Goal: Task Accomplishment & Management: Manage account settings

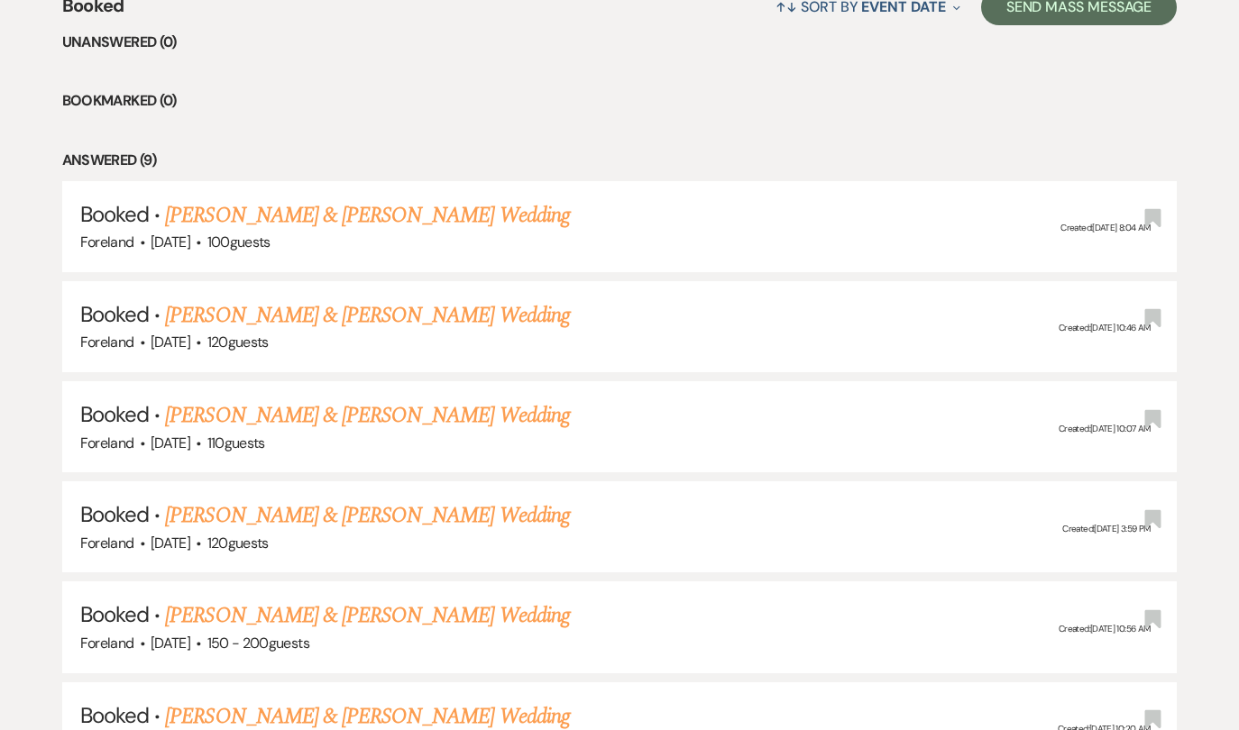
scroll to position [747, 0]
click at [410, 212] on link "[PERSON_NAME] & [PERSON_NAME] Wedding" at bounding box center [367, 214] width 404 height 32
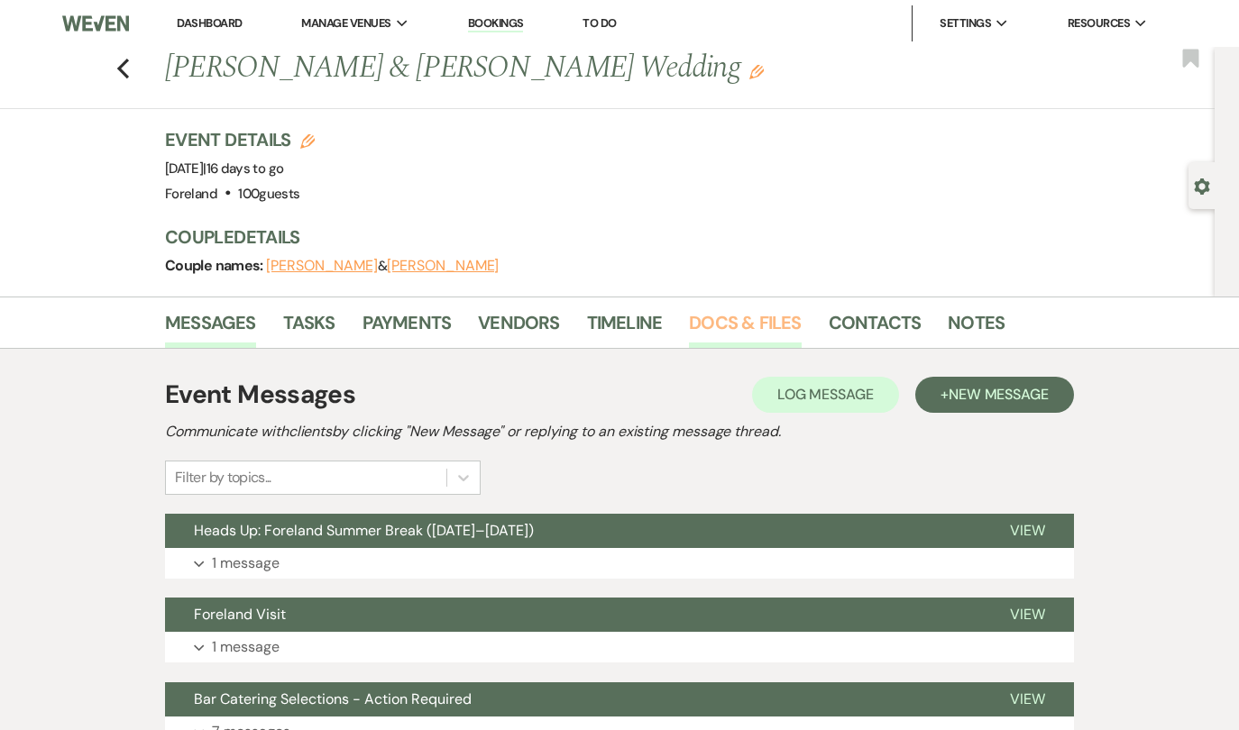
click at [716, 322] on link "Docs & Files" at bounding box center [745, 328] width 112 height 40
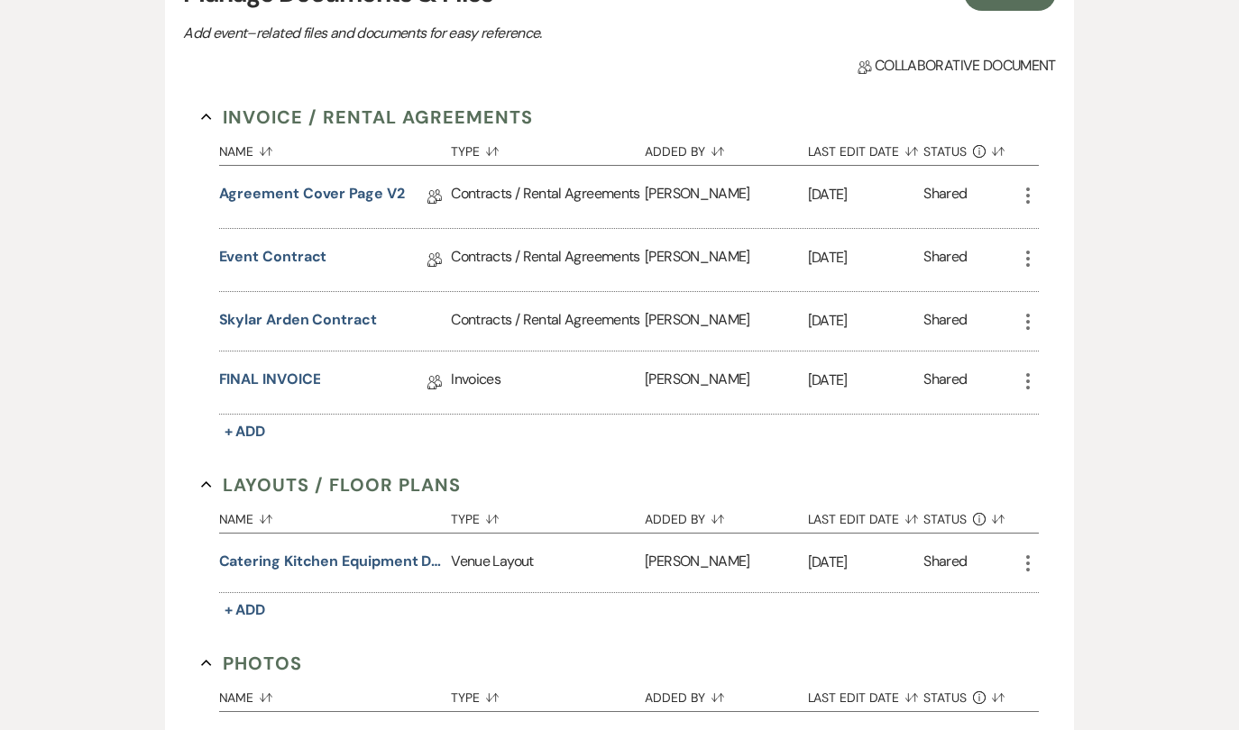
scroll to position [423, 0]
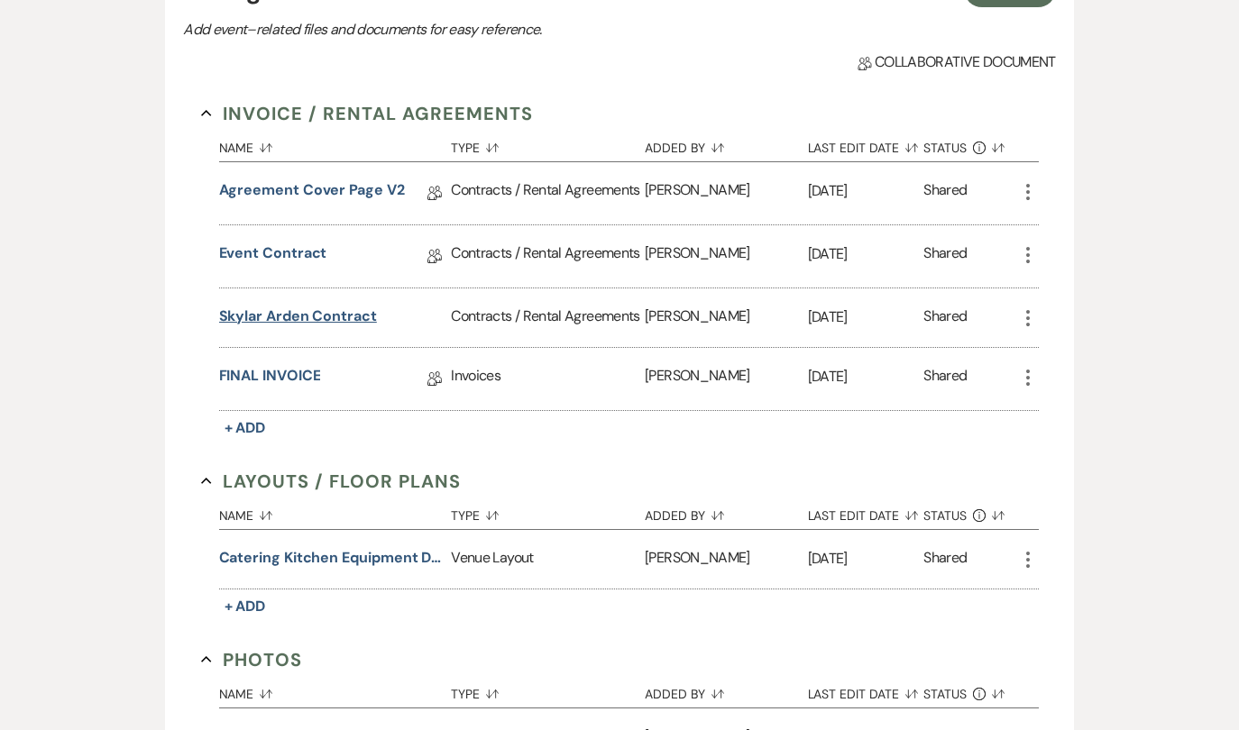
click at [310, 311] on button "Skylar Arden Contract" at bounding box center [298, 317] width 158 height 22
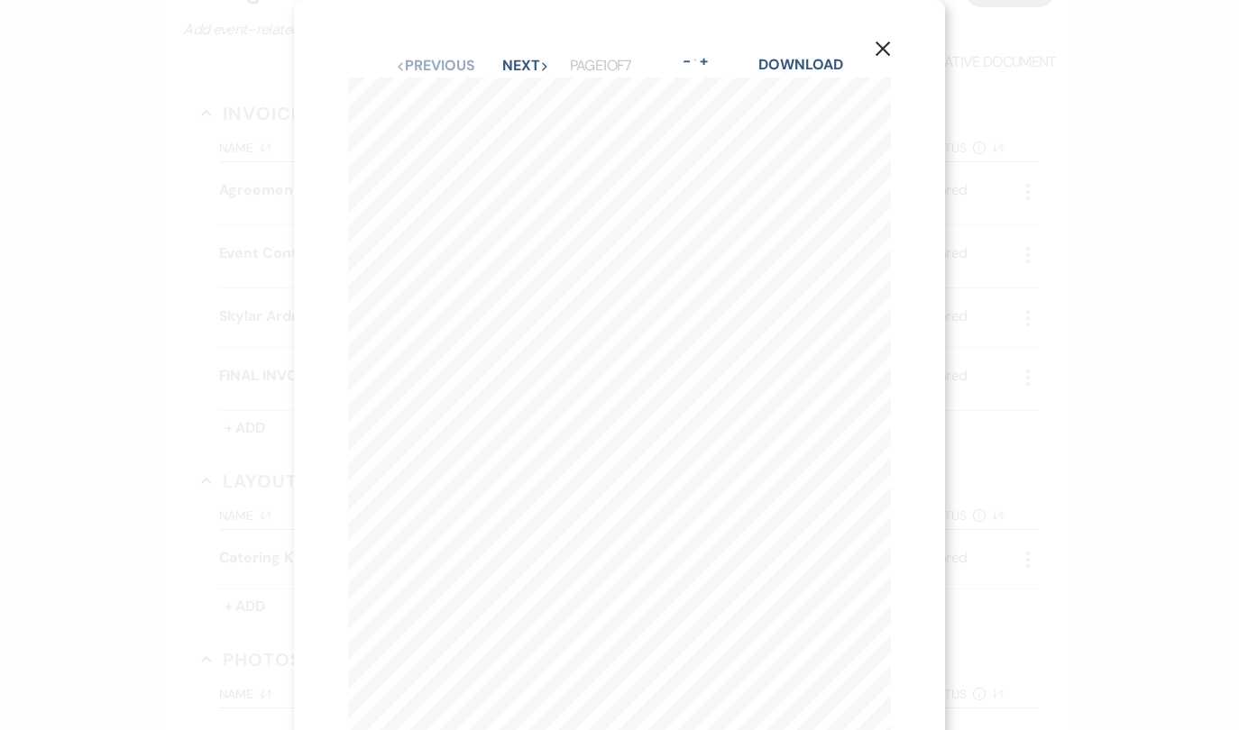
scroll to position [0, 0]
click at [516, 62] on button "Next Next" at bounding box center [525, 66] width 47 height 14
click at [517, 62] on button "Next Next" at bounding box center [525, 66] width 47 height 14
click at [517, 62] on button "Next Next" at bounding box center [524, 66] width 47 height 14
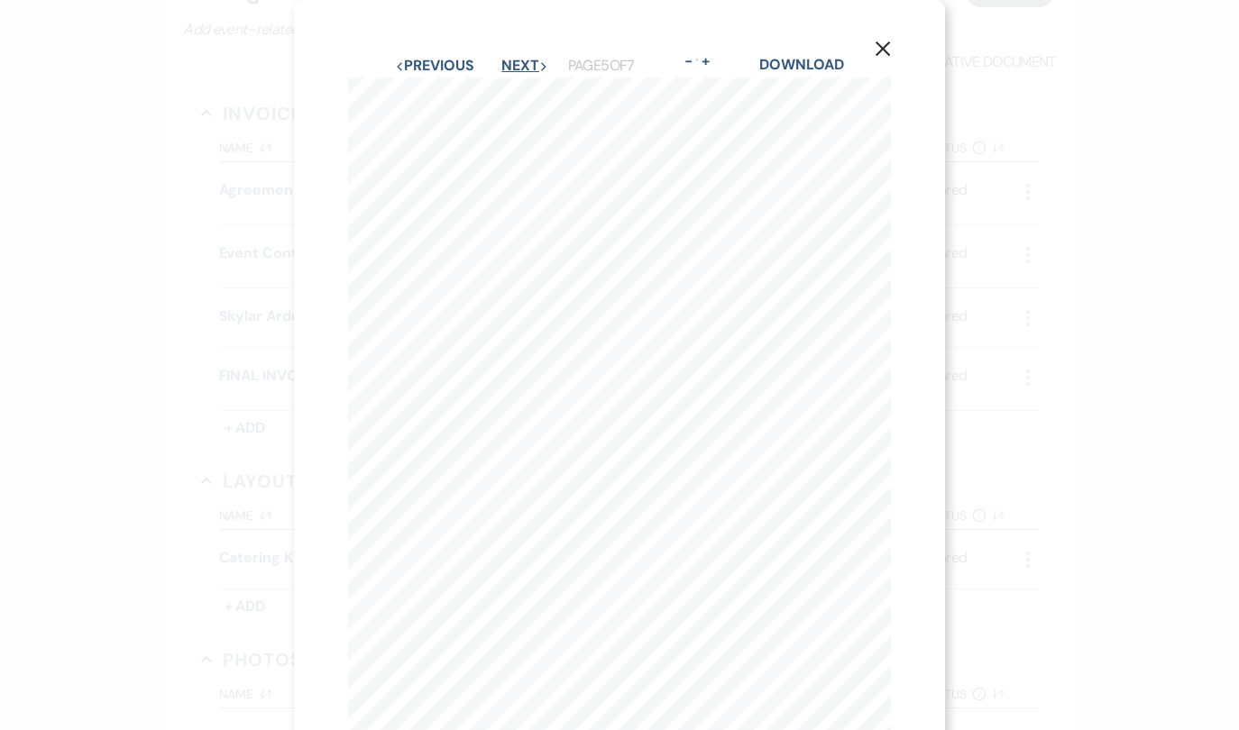
click at [517, 62] on button "Next Next" at bounding box center [524, 66] width 47 height 14
click at [517, 62] on button "Next Next" at bounding box center [525, 66] width 47 height 14
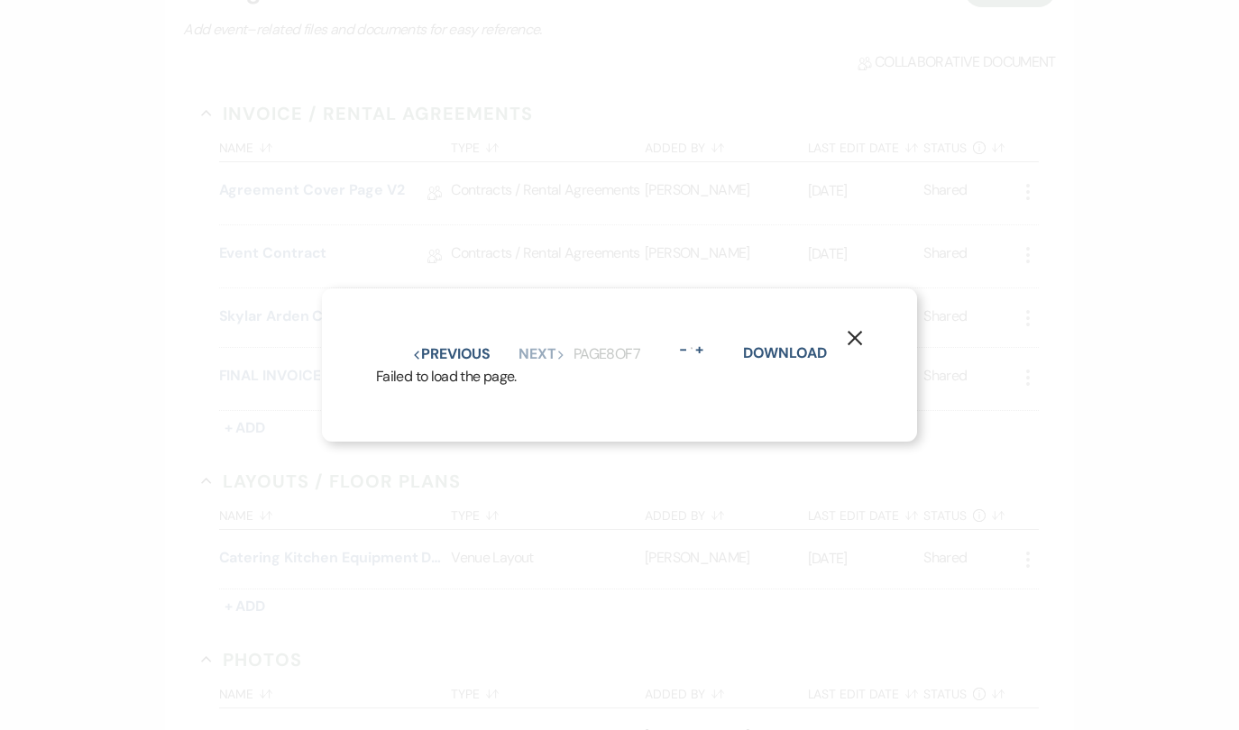
click at [856, 334] on icon "X" at bounding box center [855, 338] width 16 height 16
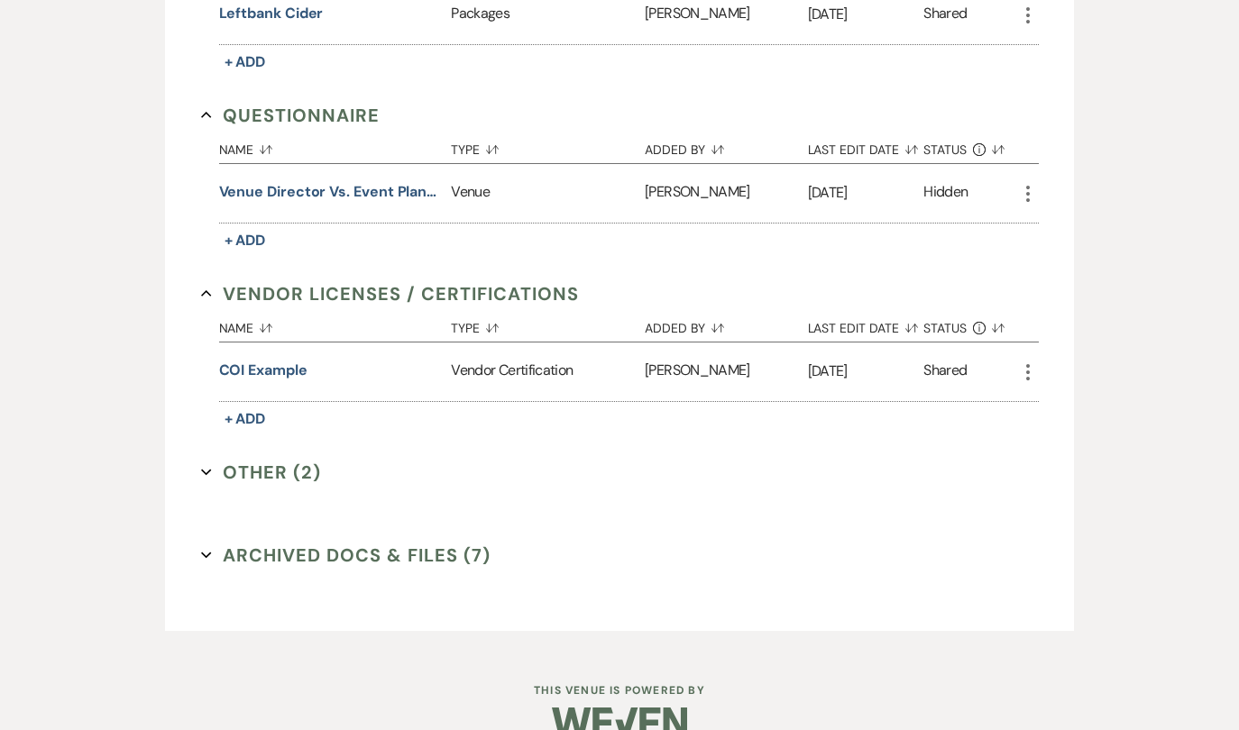
scroll to position [1689, 0]
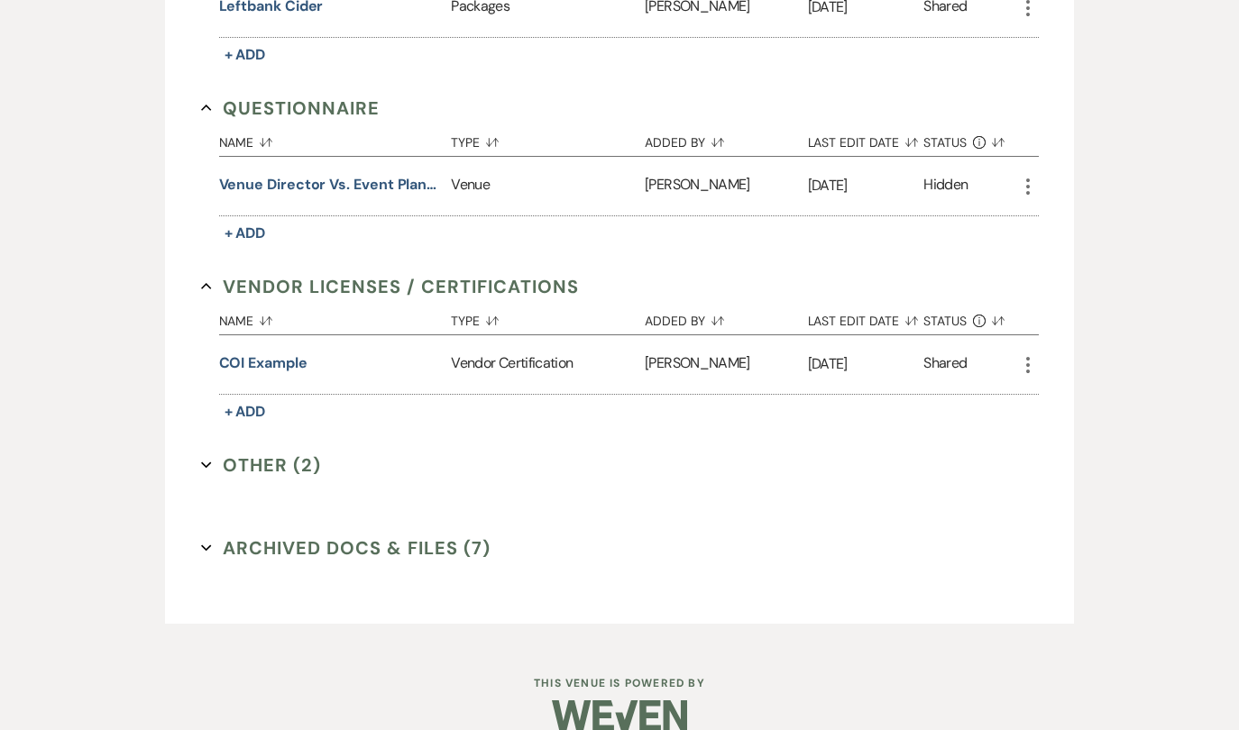
click at [245, 464] on button "Other (2) Expand" at bounding box center [261, 465] width 121 height 27
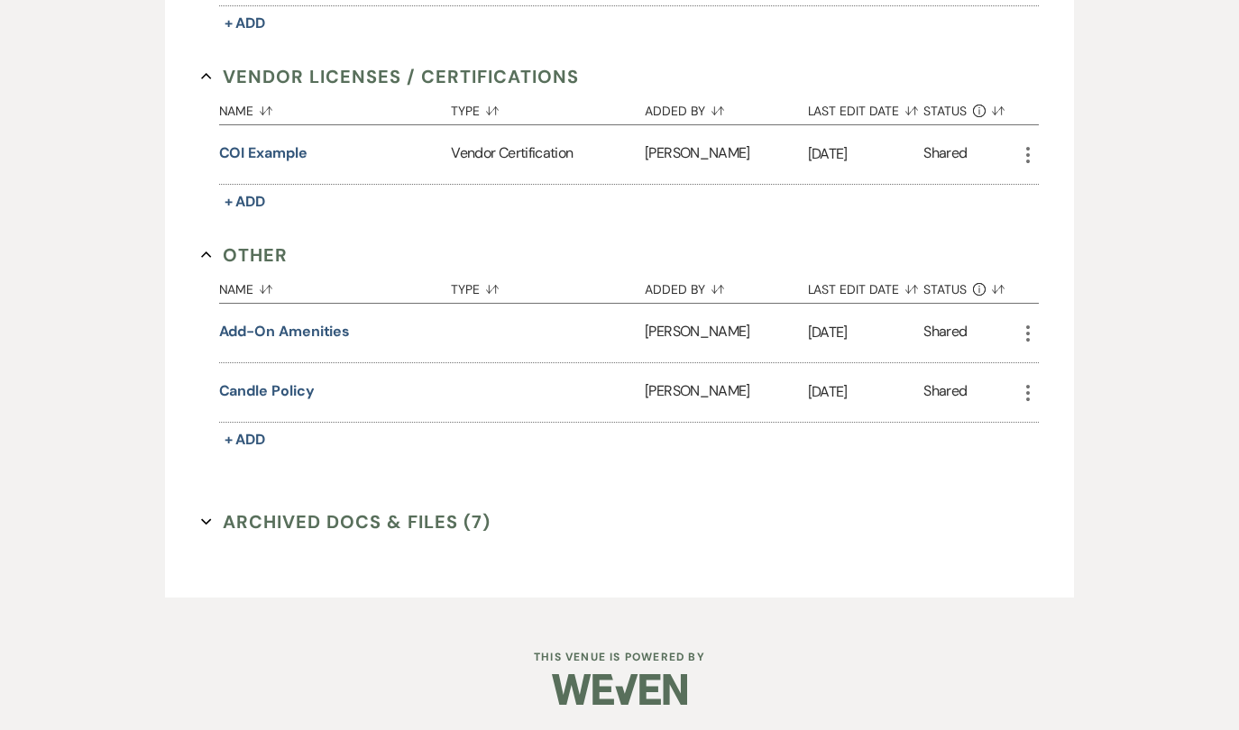
click at [403, 531] on button "Archived Docs & Files (7) Expand" at bounding box center [346, 522] width 290 height 27
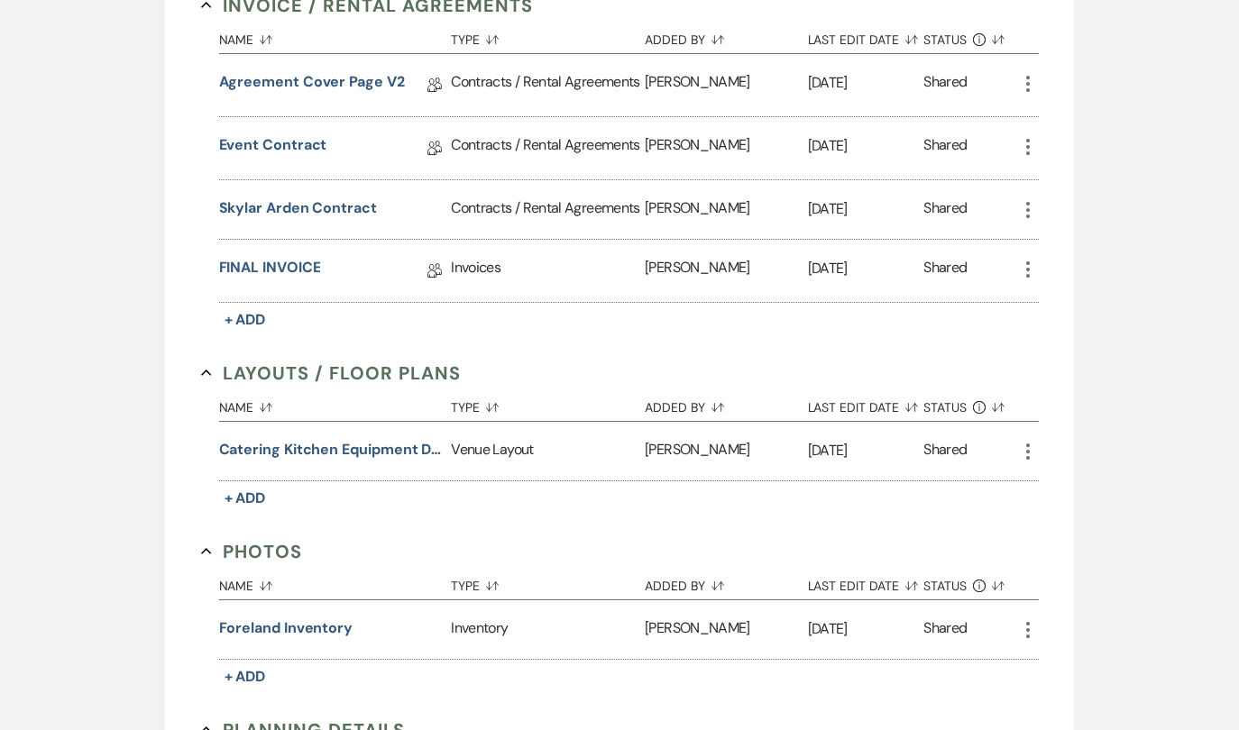
scroll to position [541, 0]
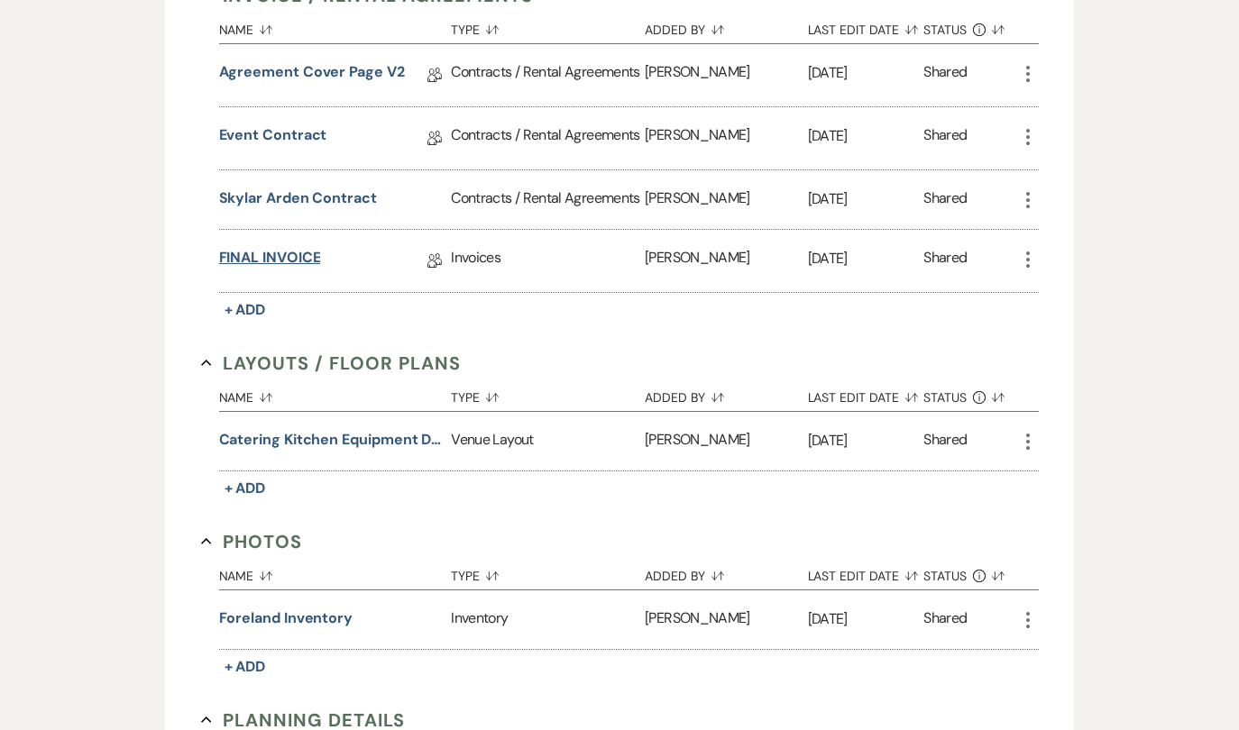
click at [264, 255] on link "FINAL INVOICE" at bounding box center [270, 261] width 102 height 28
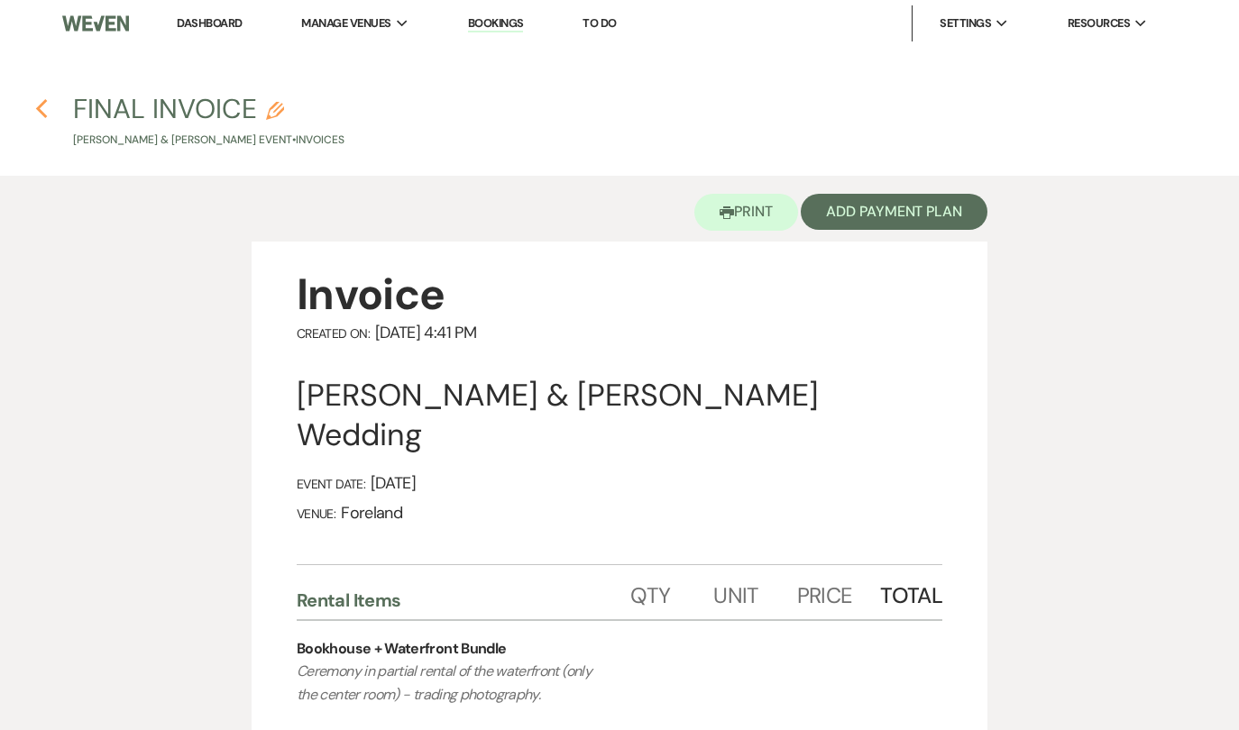
click at [45, 106] on icon "Previous" at bounding box center [42, 109] width 14 height 22
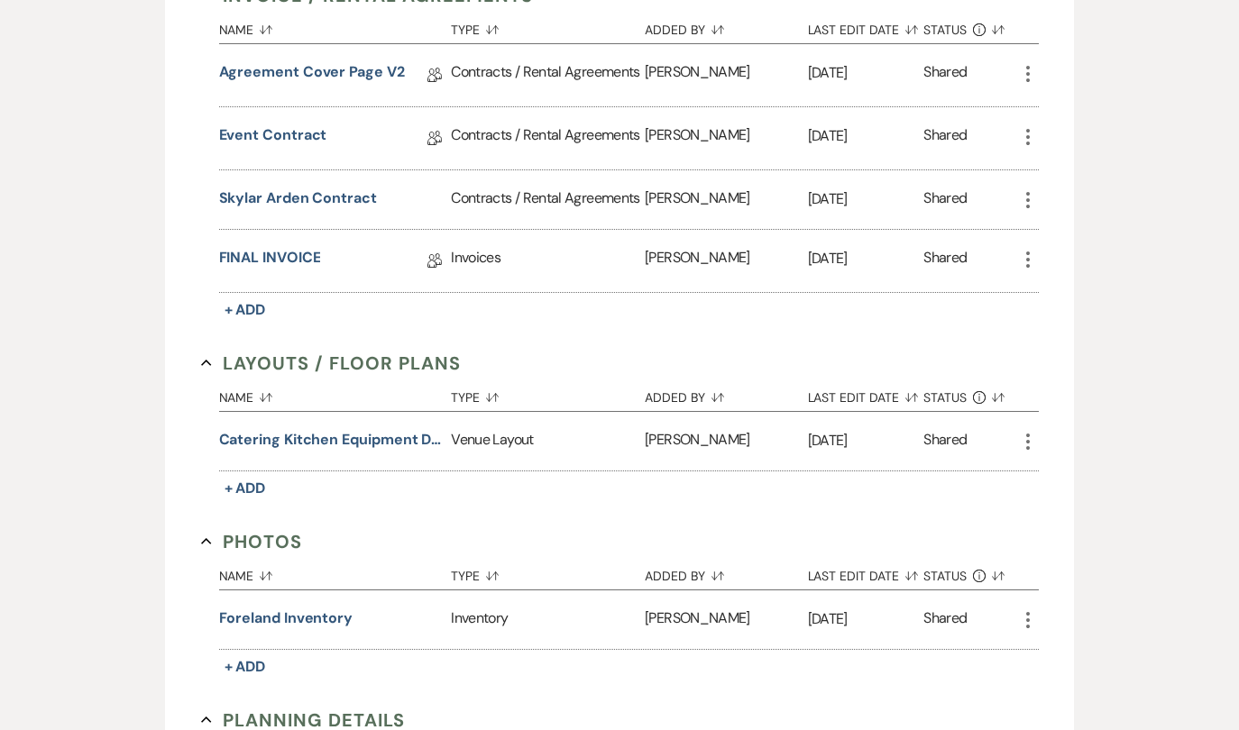
scroll to position [64, 0]
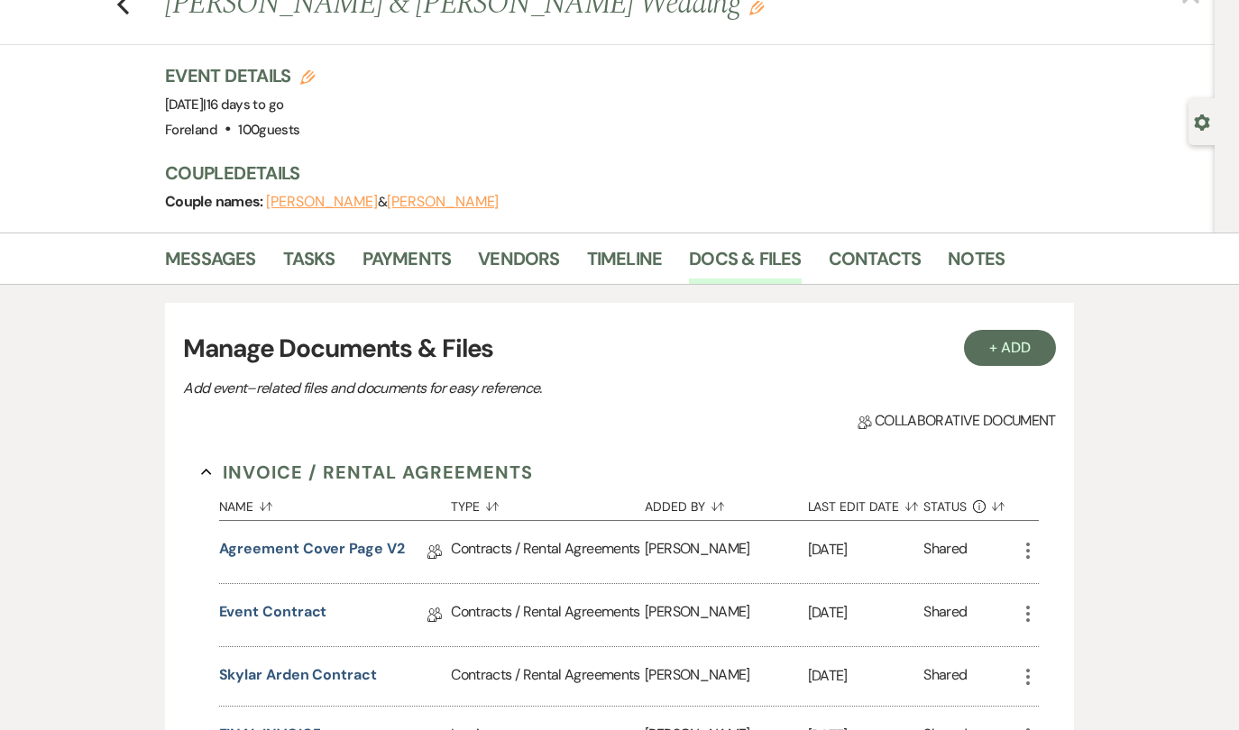
click at [473, 261] on li "Payments" at bounding box center [420, 262] width 116 height 43
click at [495, 261] on link "Vendors" at bounding box center [518, 264] width 81 height 40
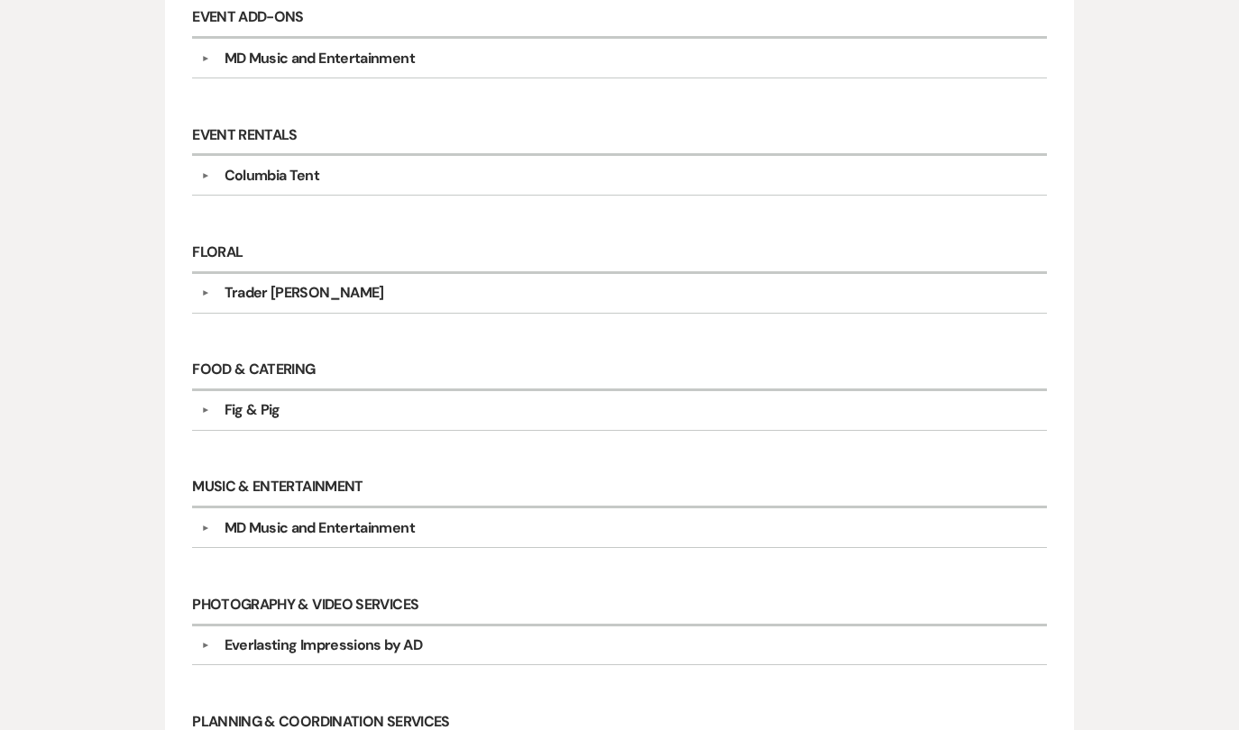
scroll to position [721, 0]
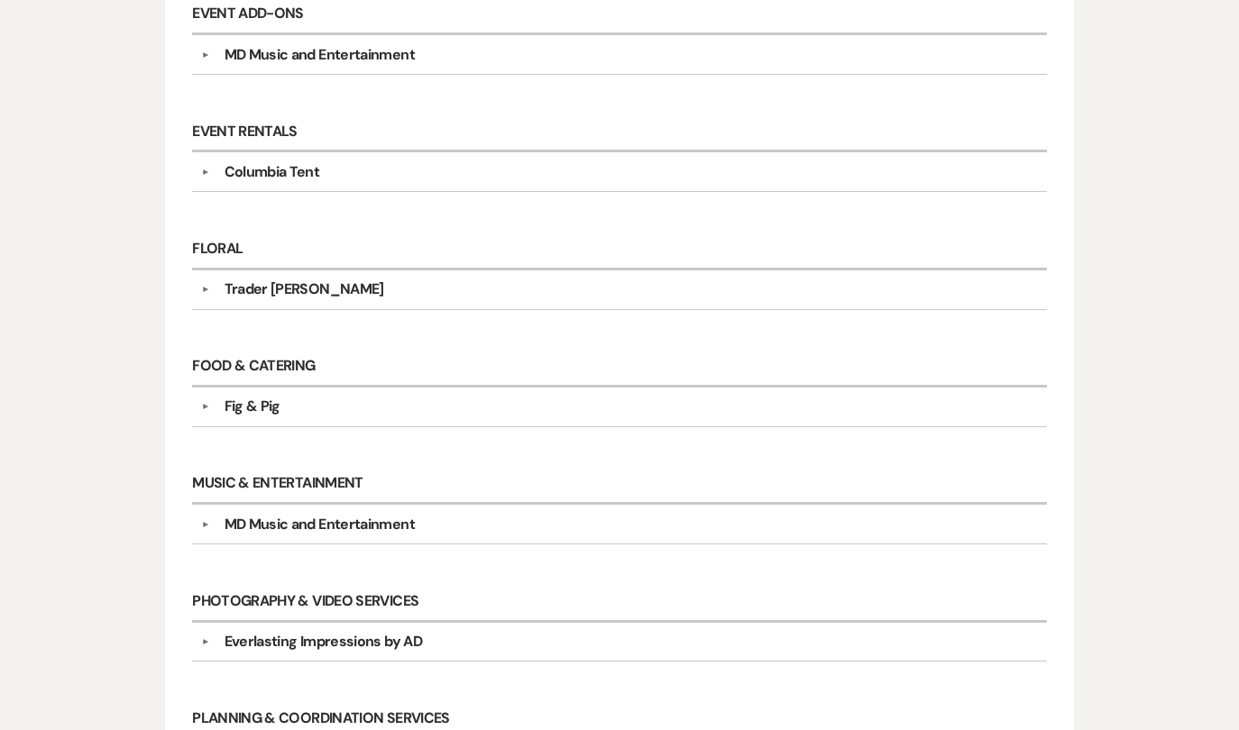
click at [258, 291] on div "Trader [PERSON_NAME]" at bounding box center [305, 290] width 160 height 22
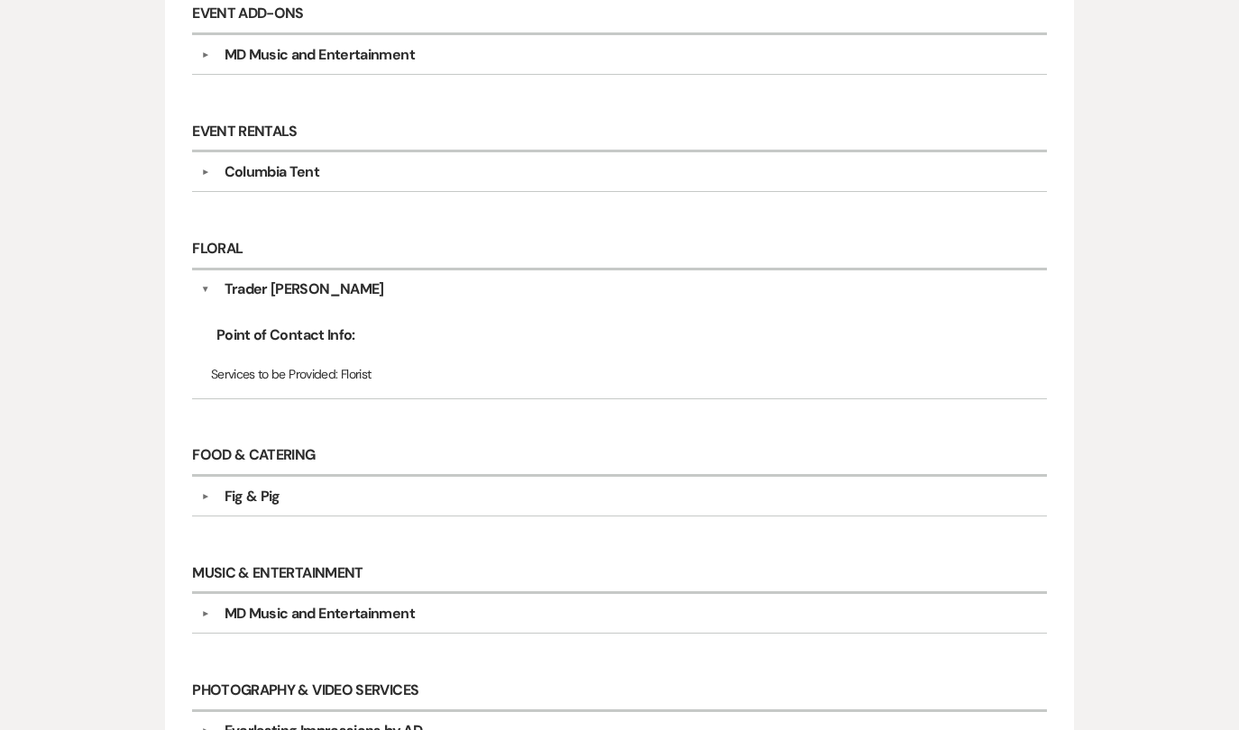
click at [258, 280] on div "Trader [PERSON_NAME]" at bounding box center [305, 290] width 160 height 22
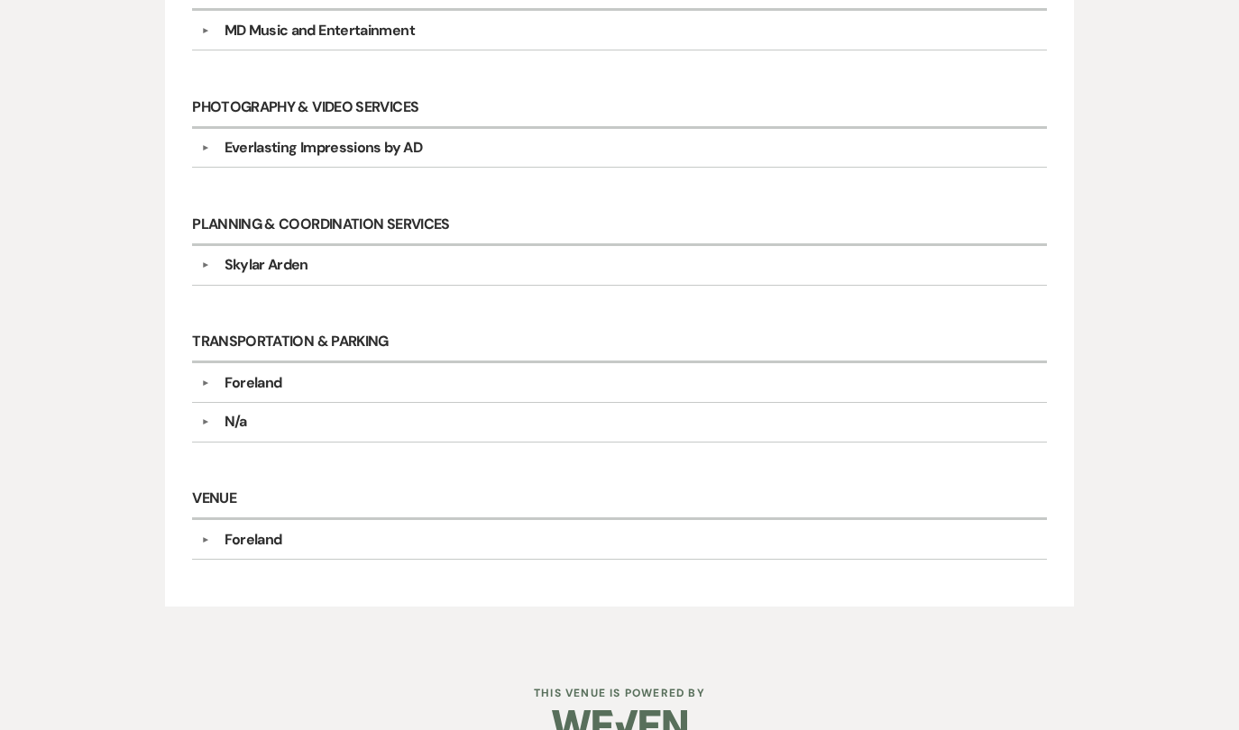
scroll to position [1216, 0]
click at [242, 413] on div "N/a" at bounding box center [236, 421] width 23 height 22
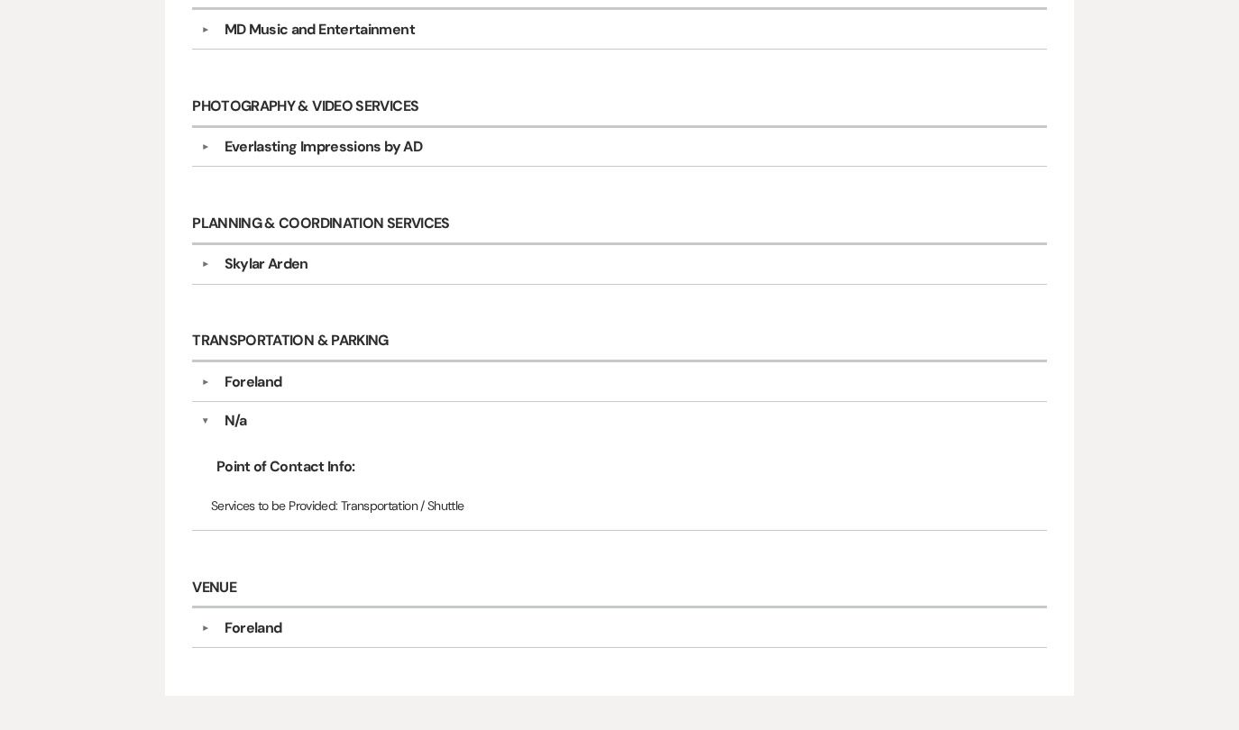
click at [242, 413] on div "N/a" at bounding box center [236, 421] width 23 height 22
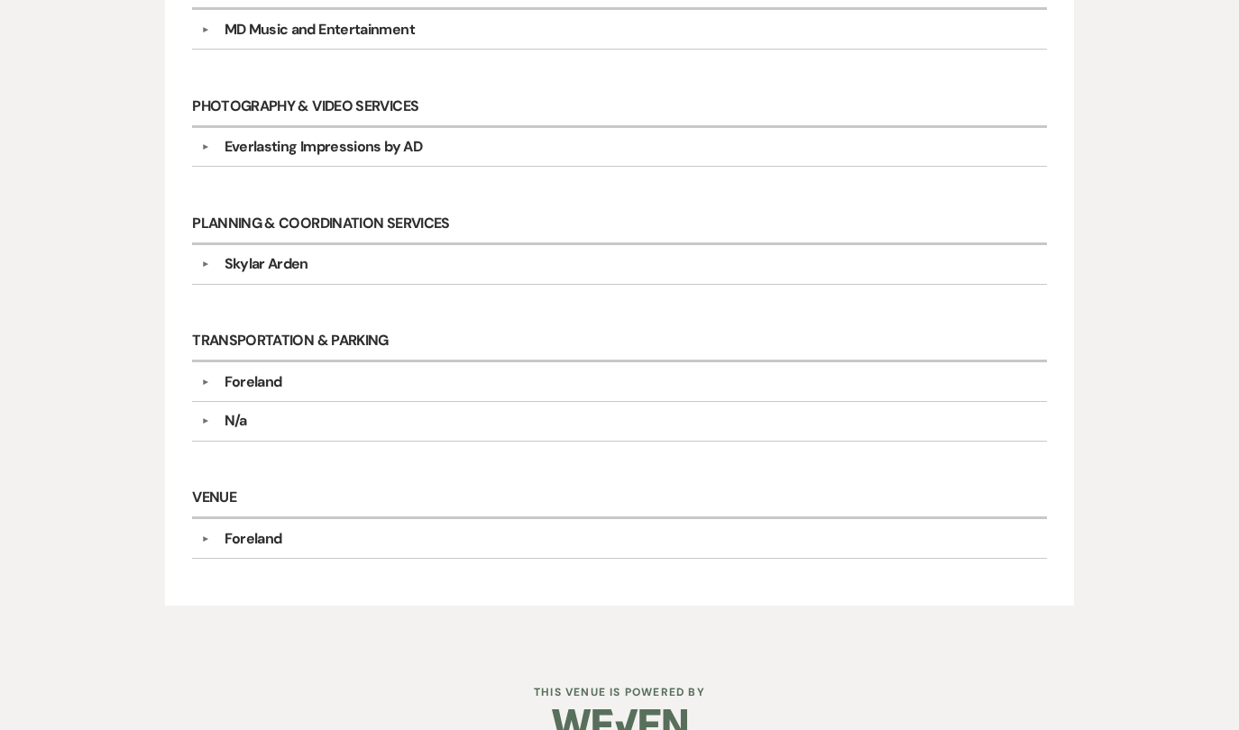
click at [269, 376] on div "Foreland" at bounding box center [254, 382] width 58 height 22
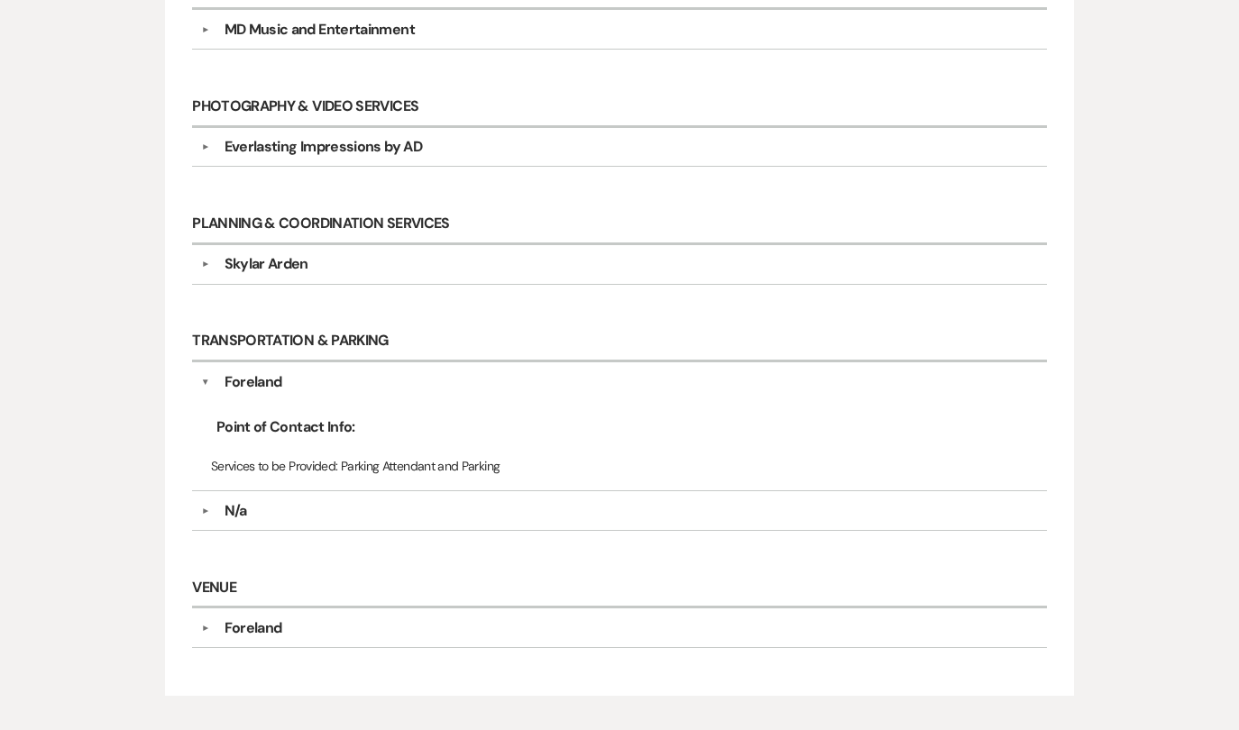
click at [269, 375] on div "Foreland" at bounding box center [254, 382] width 58 height 22
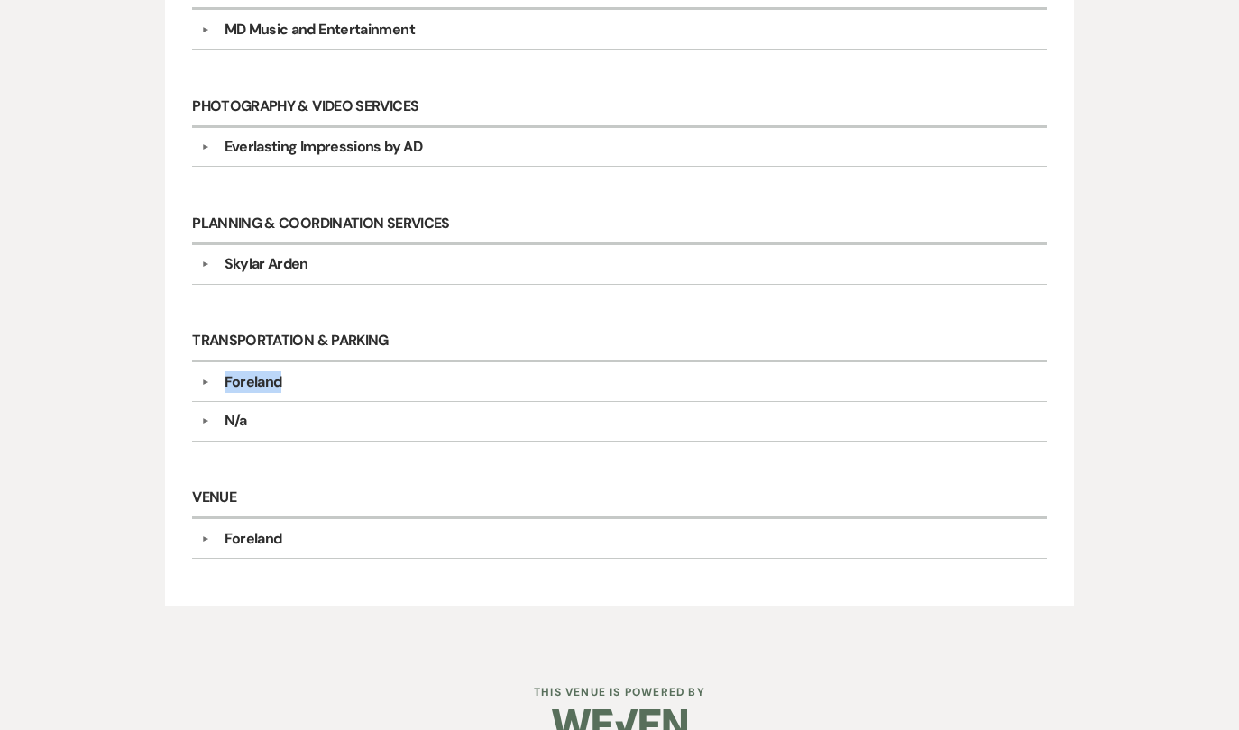
click at [269, 375] on div "Foreland" at bounding box center [254, 382] width 58 height 22
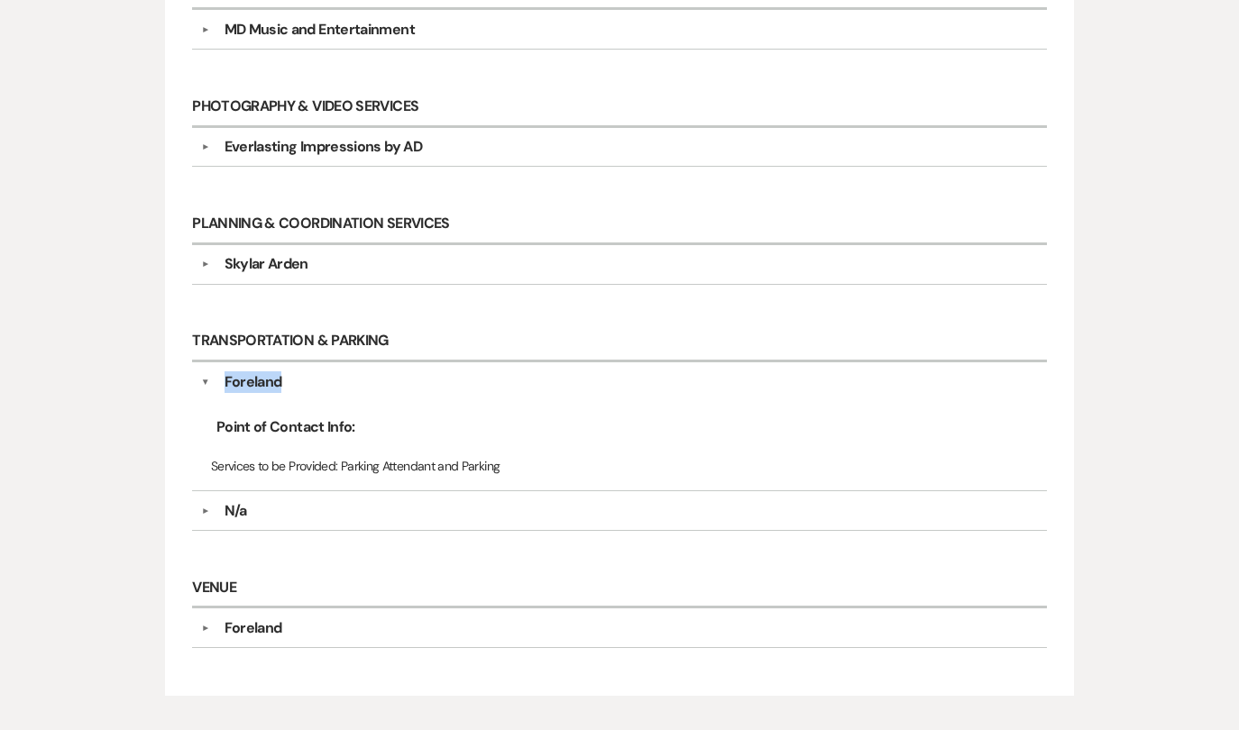
click at [269, 375] on div "Foreland" at bounding box center [254, 382] width 58 height 22
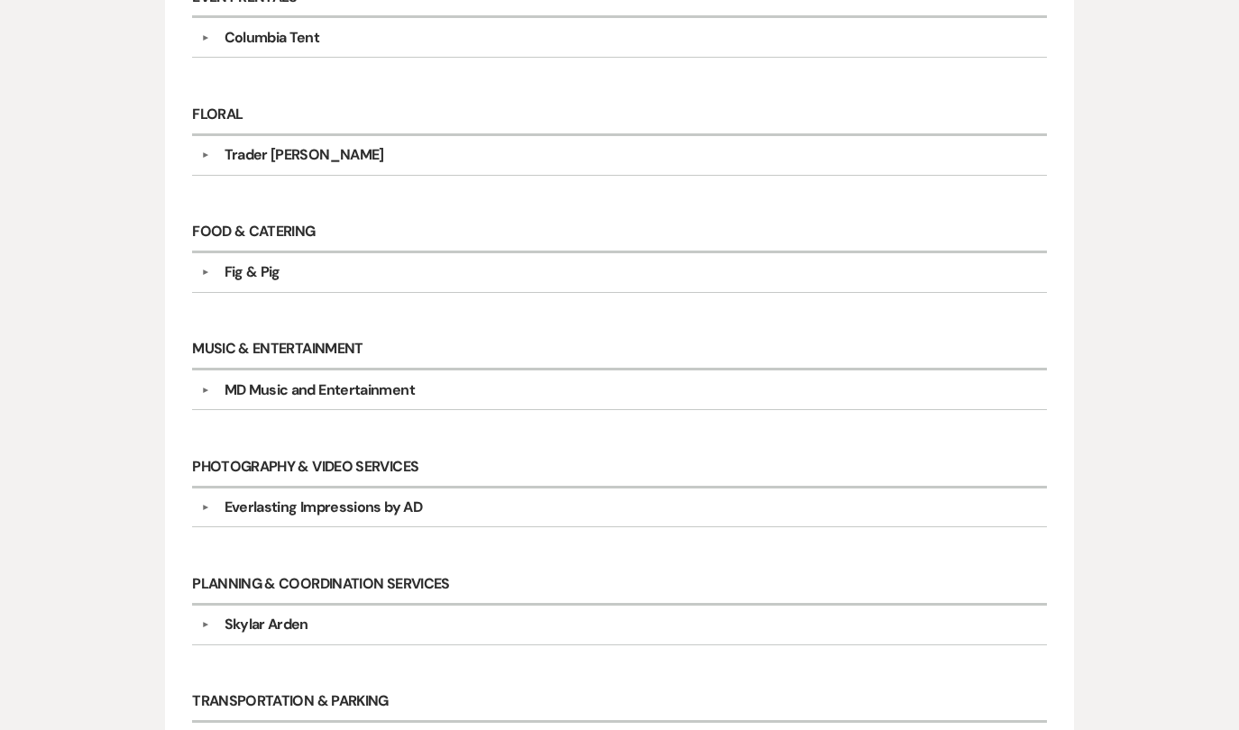
scroll to position [877, 0]
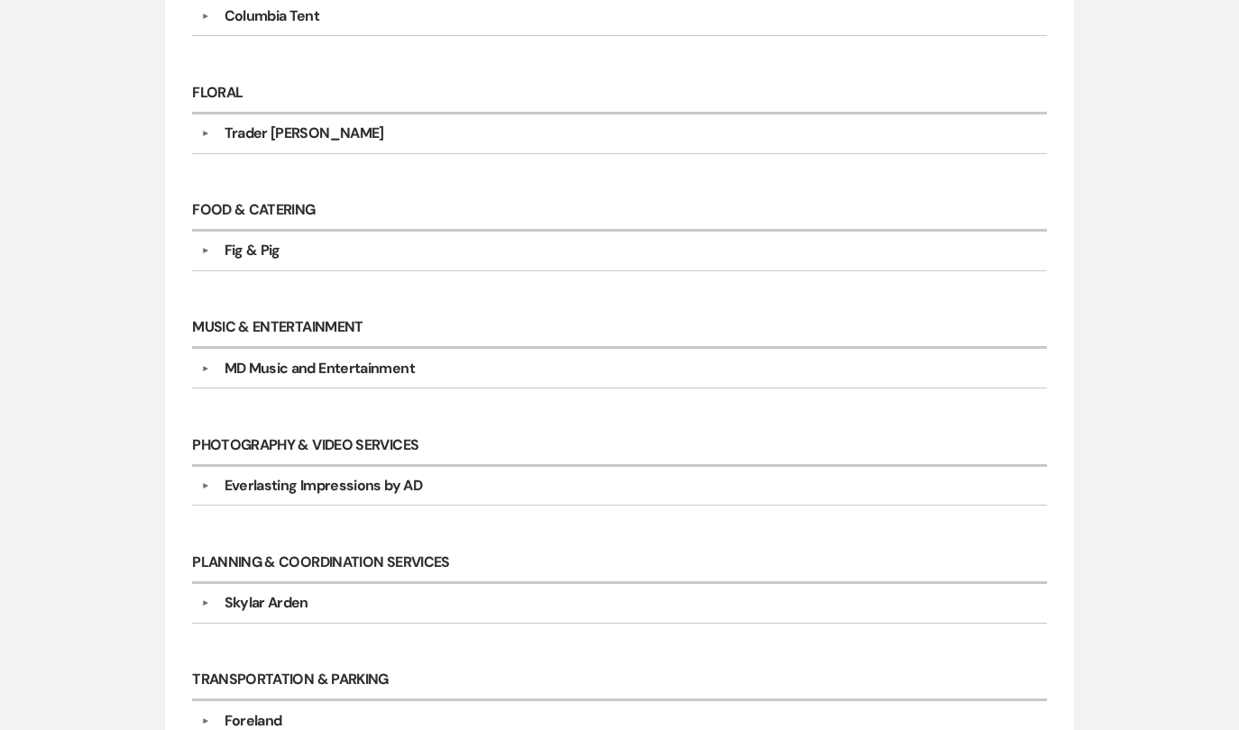
click at [240, 365] on div "MD Music and Entertainment" at bounding box center [320, 369] width 190 height 22
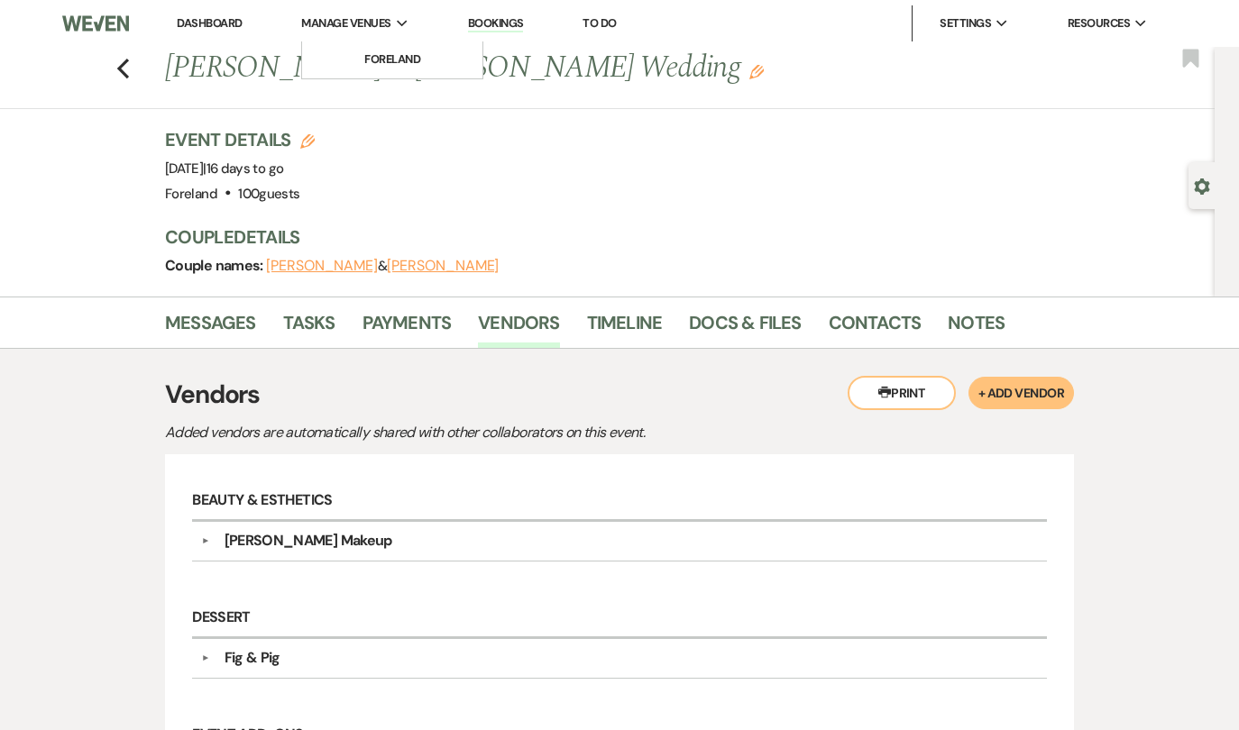
scroll to position [0, 0]
click at [757, 334] on link "Docs & Files" at bounding box center [745, 328] width 112 height 40
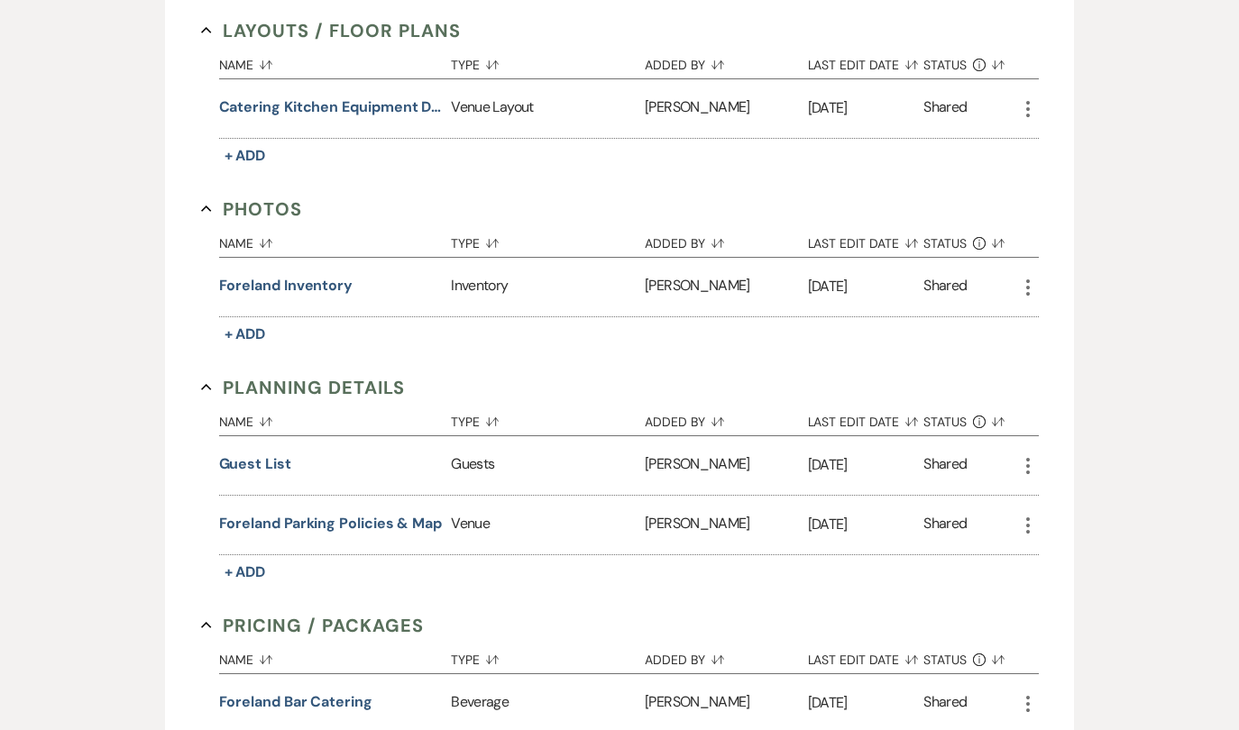
scroll to position [722, 0]
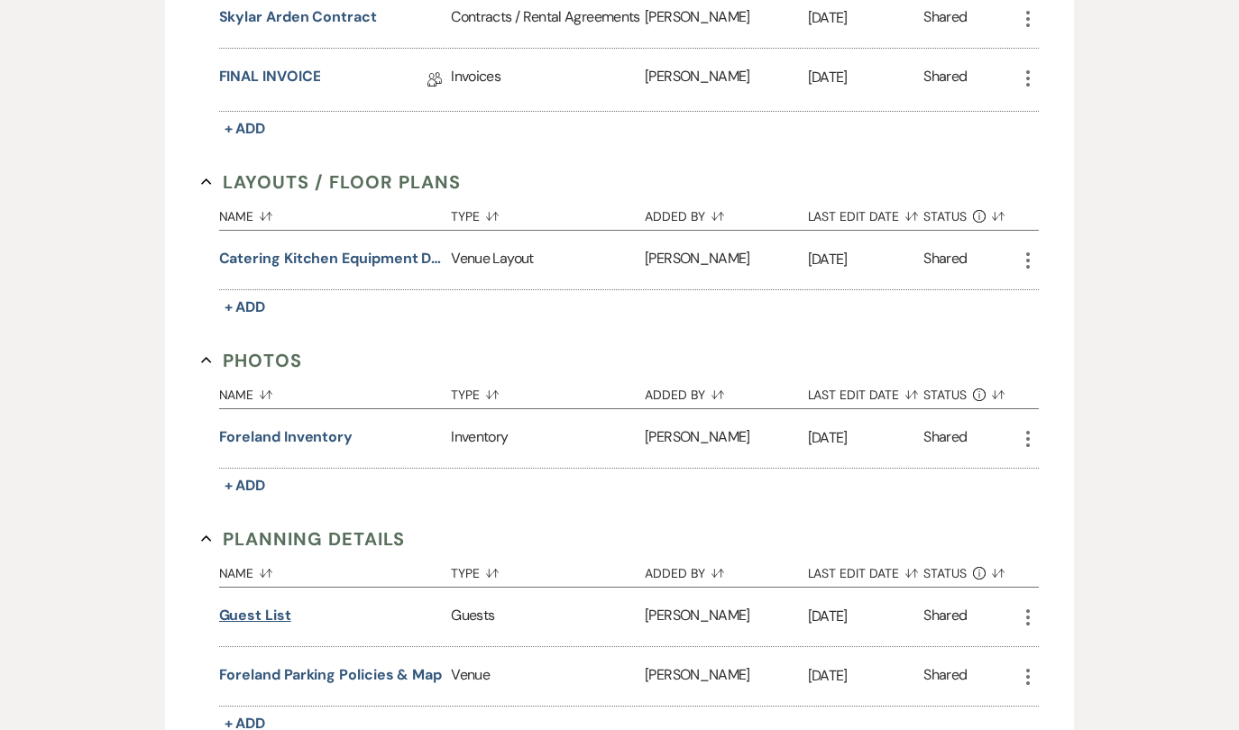
click at [243, 618] on button "Guest List" at bounding box center [255, 616] width 72 height 22
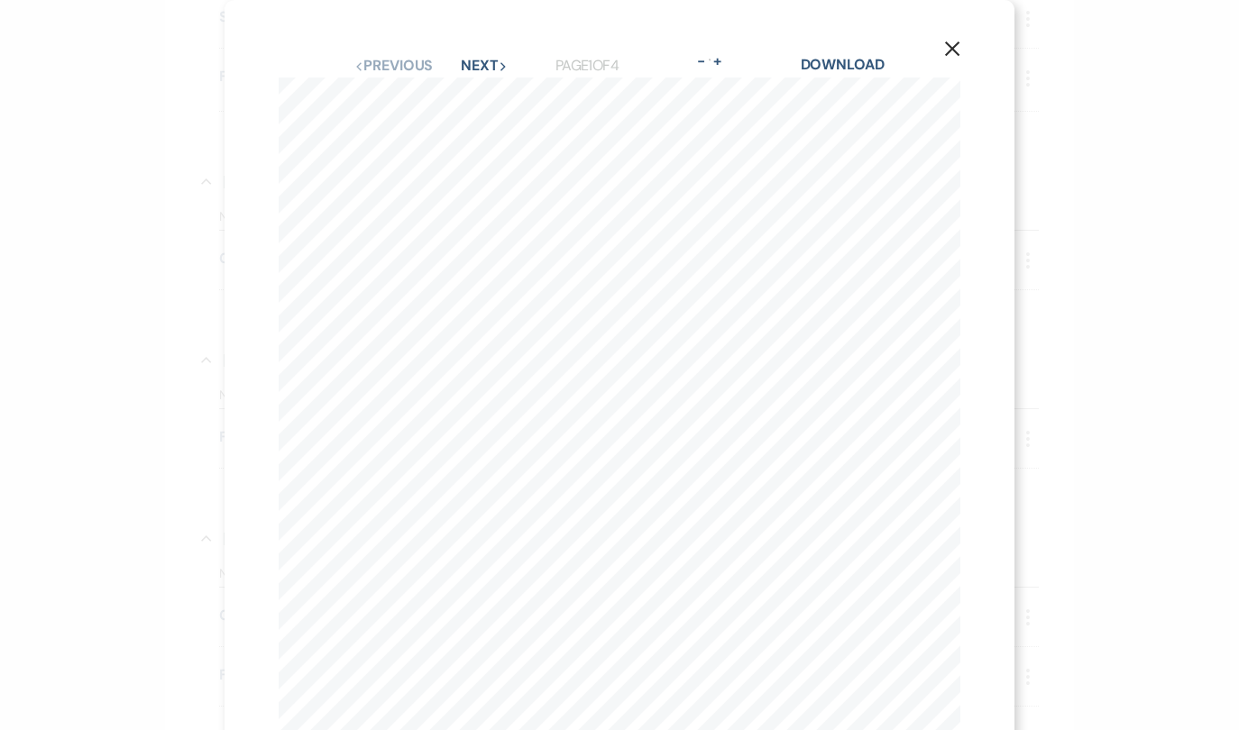
scroll to position [0, 0]
click at [953, 53] on icon "X" at bounding box center [952, 49] width 16 height 16
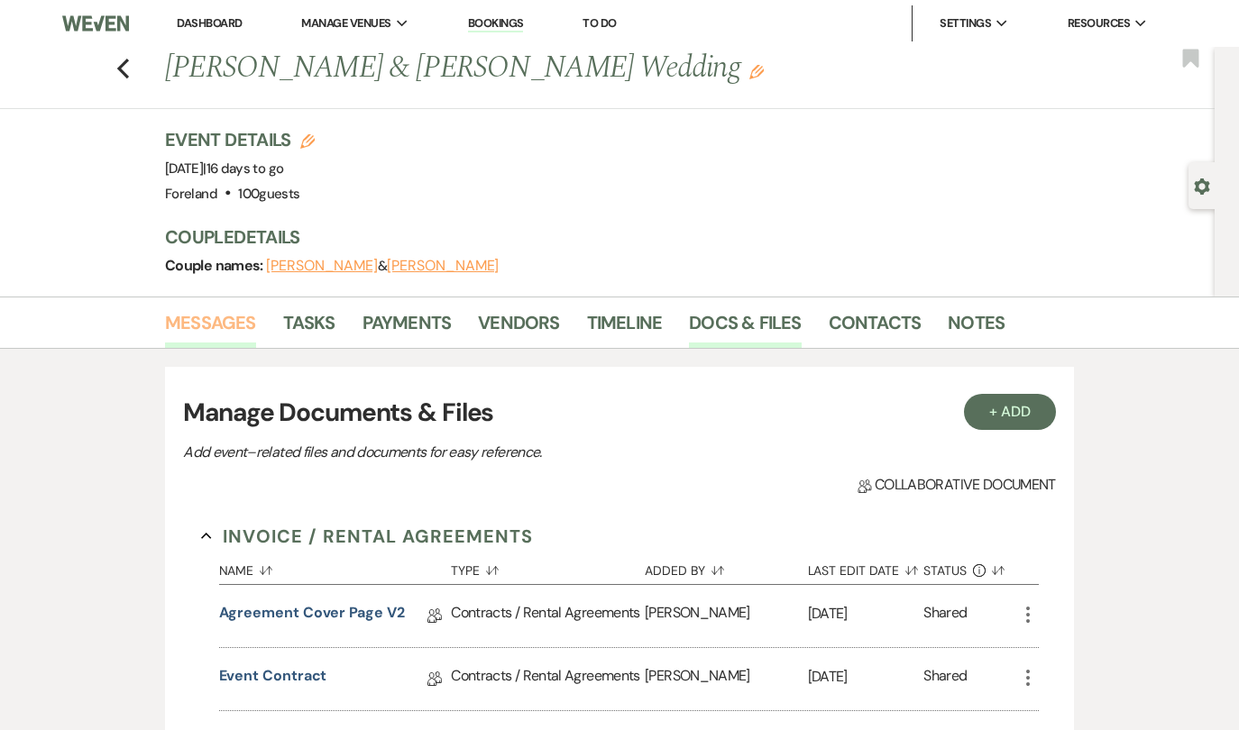
click at [222, 321] on link "Messages" at bounding box center [210, 328] width 91 height 40
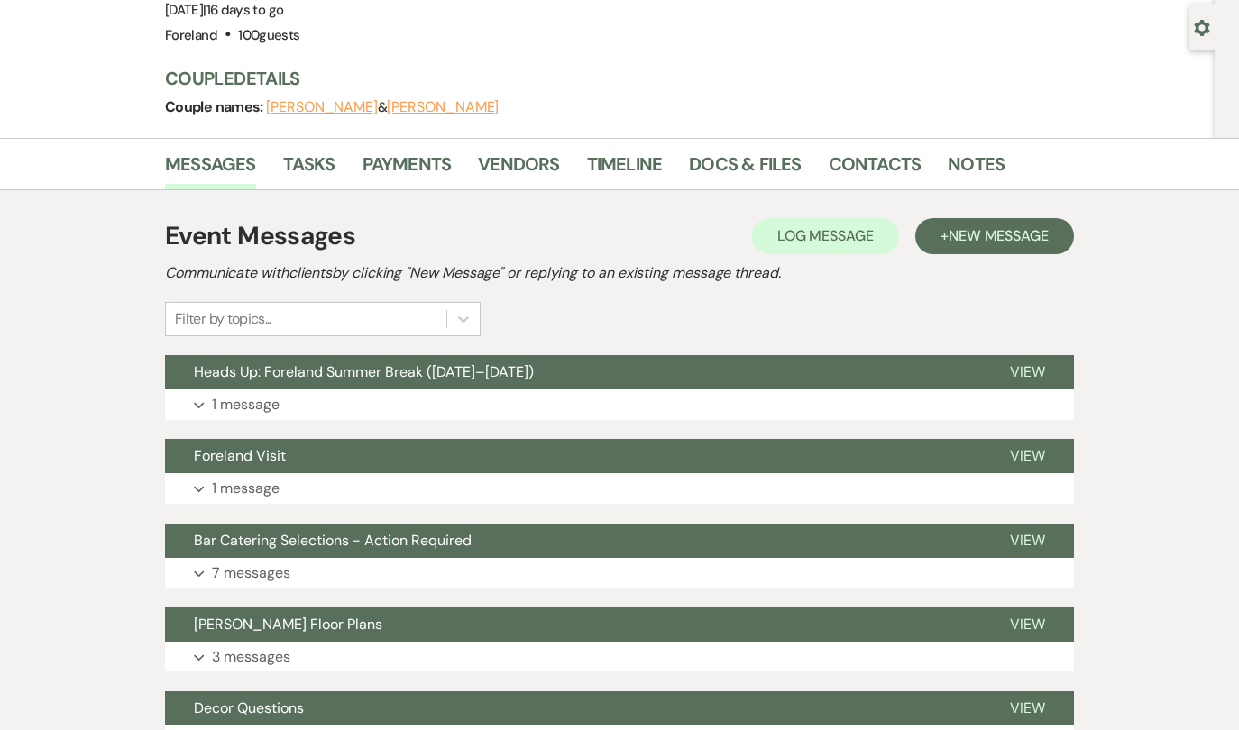
scroll to position [175, 0]
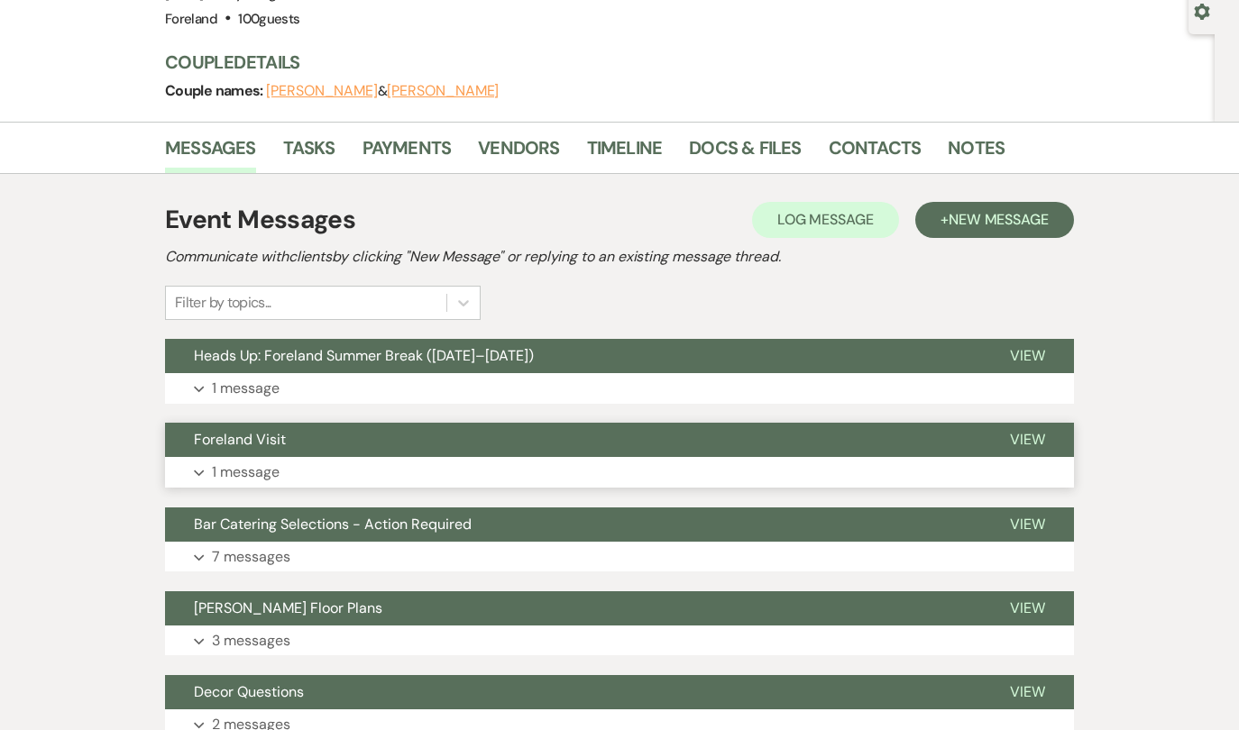
click at [230, 471] on p "1 message" at bounding box center [246, 472] width 68 height 23
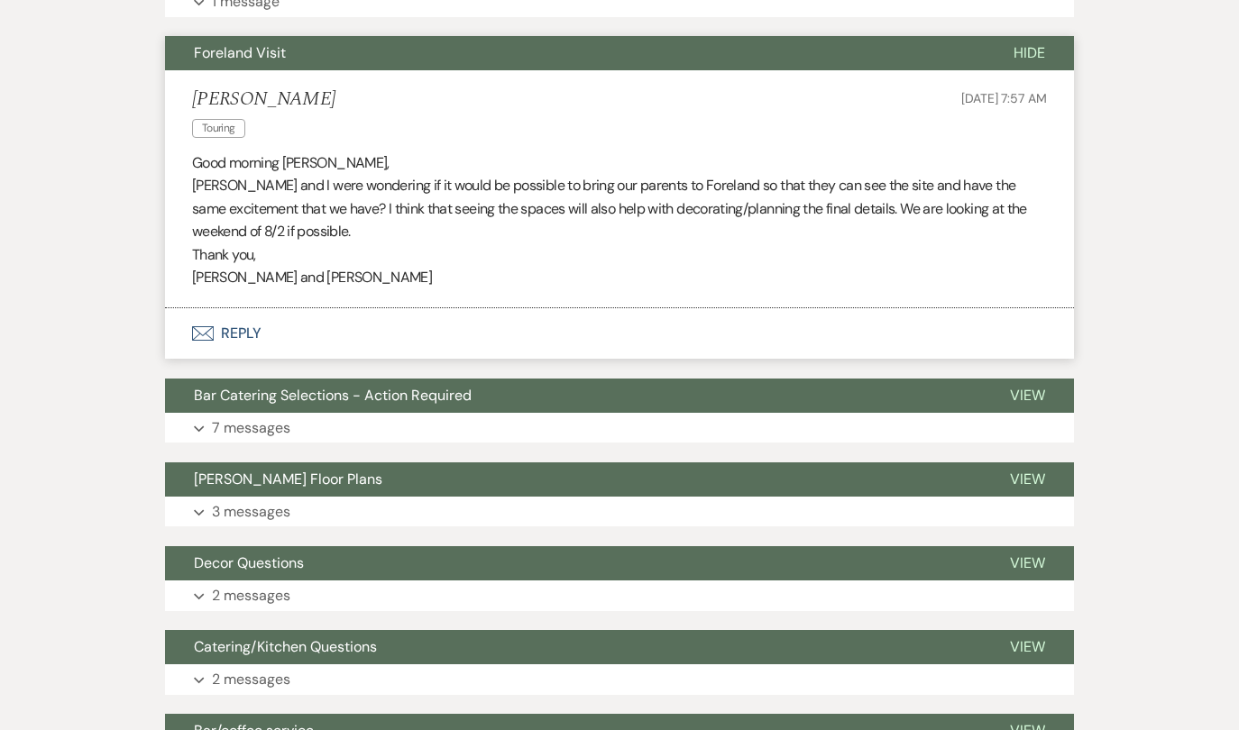
scroll to position [591, 0]
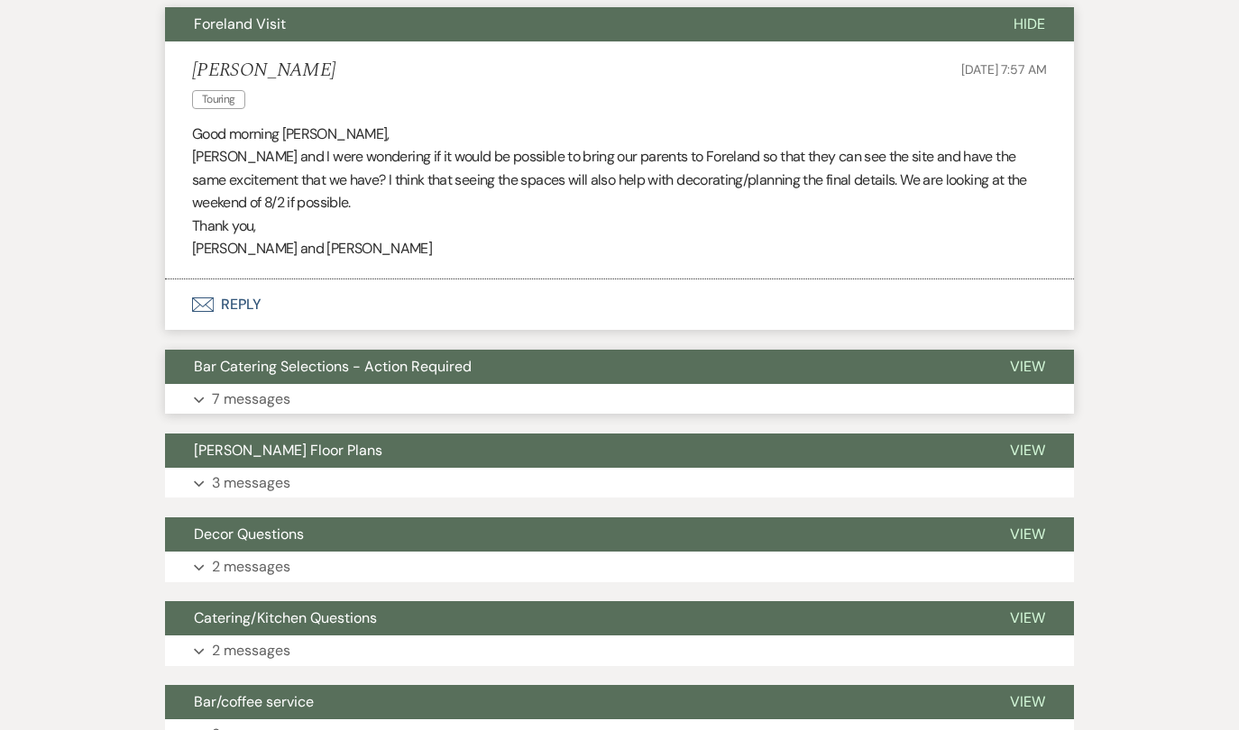
click at [255, 401] on p "7 messages" at bounding box center [251, 399] width 78 height 23
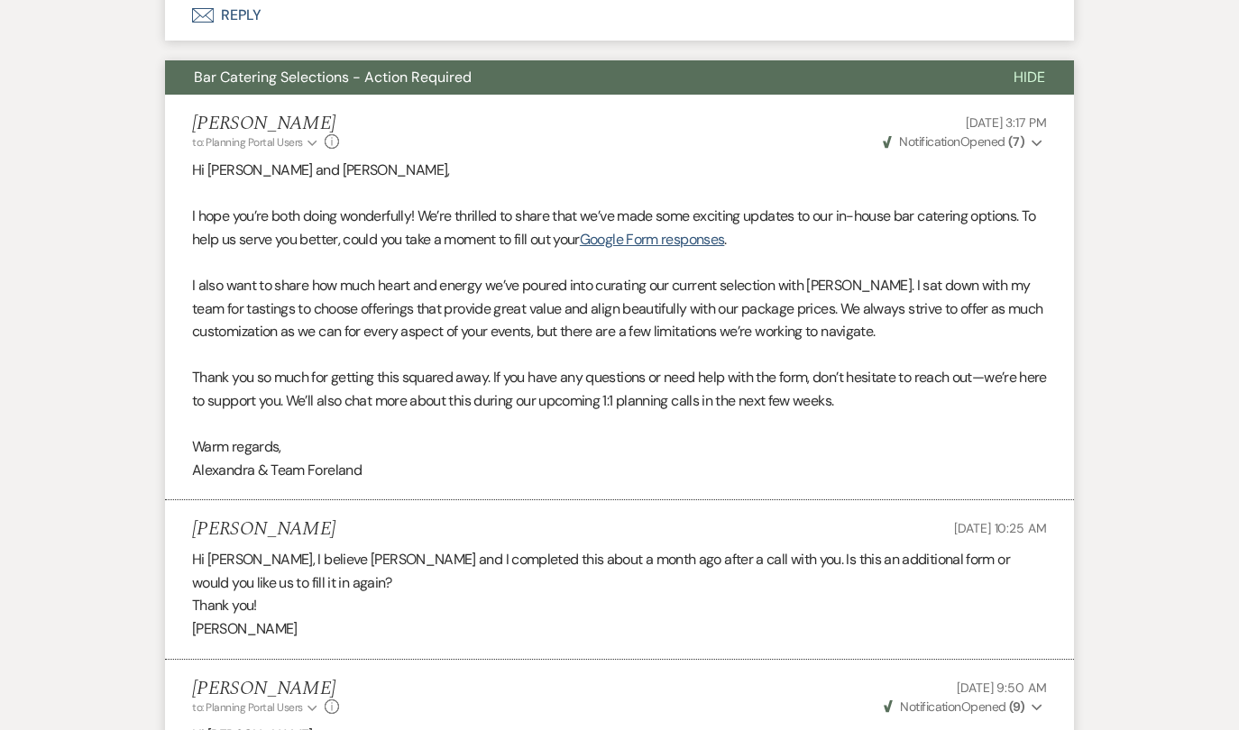
scroll to position [681, 0]
